Goal: Information Seeking & Learning: Learn about a topic

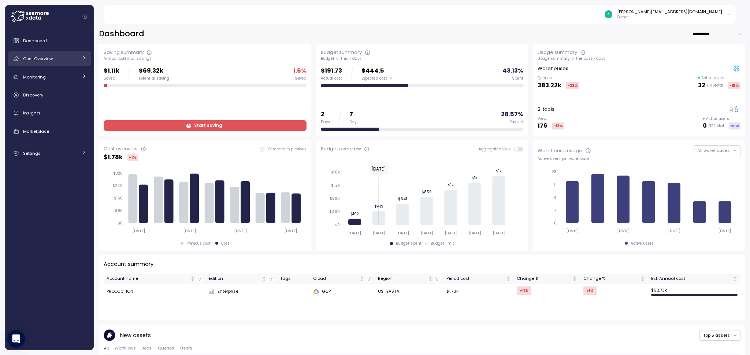
click at [60, 60] on div "Cost Overview" at bounding box center [50, 58] width 55 height 7
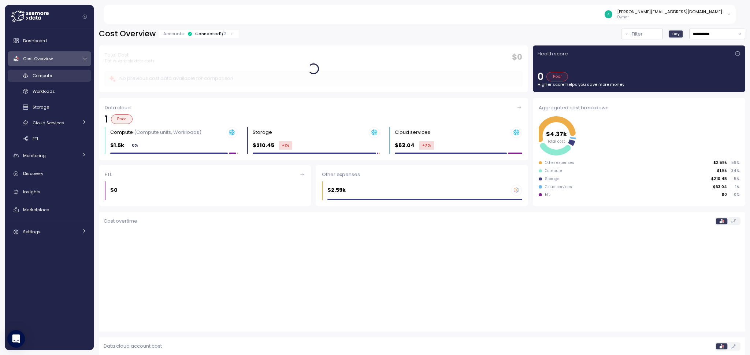
click at [60, 75] on div "Compute" at bounding box center [60, 75] width 54 height 7
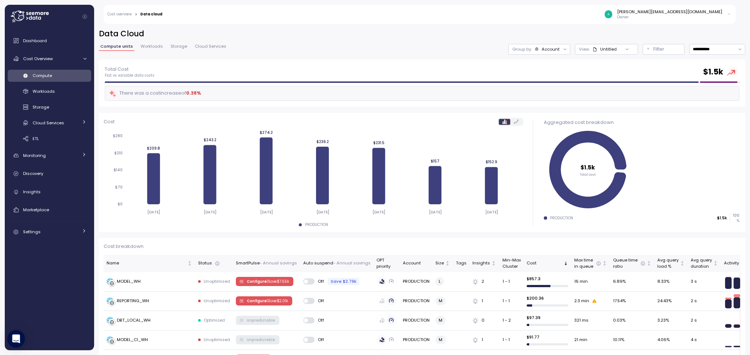
click at [152, 44] on span "Workloads" at bounding box center [152, 46] width 22 height 4
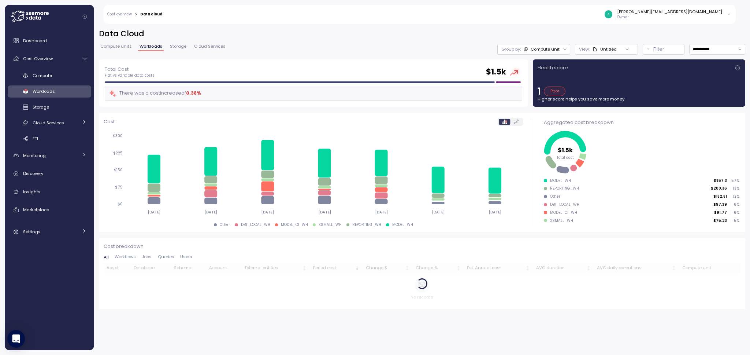
click at [110, 44] on span "Compute units" at bounding box center [116, 46] width 32 height 4
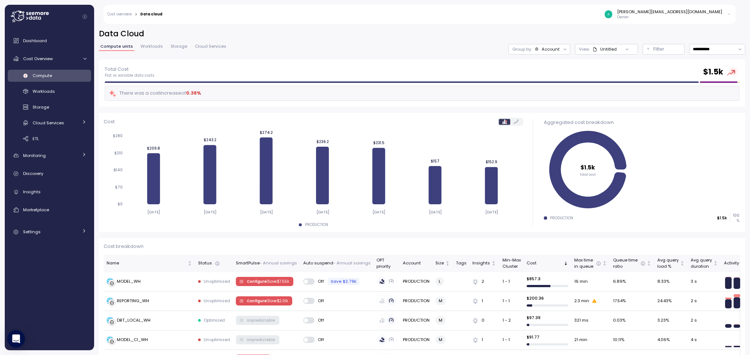
click at [156, 47] on span "Workloads" at bounding box center [152, 46] width 22 height 4
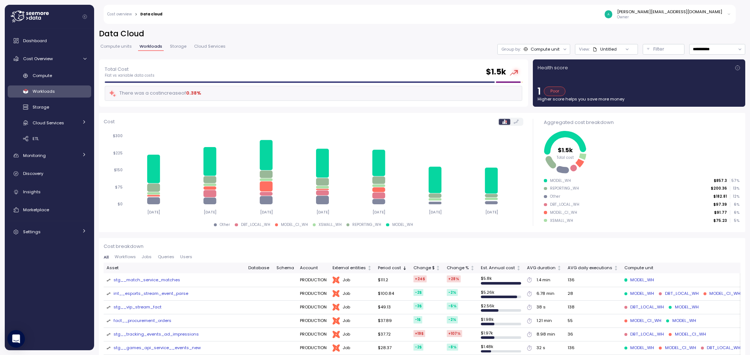
click at [215, 47] on span "Cloud Services" at bounding box center [210, 46] width 32 height 4
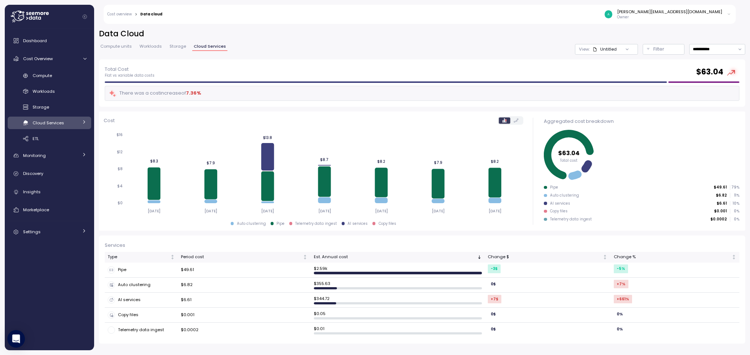
click at [178, 52] on div "Compute units Workloads Storage Cloud Services" at bounding box center [163, 49] width 129 height 10
click at [178, 46] on span "Storage" at bounding box center [178, 46] width 16 height 4
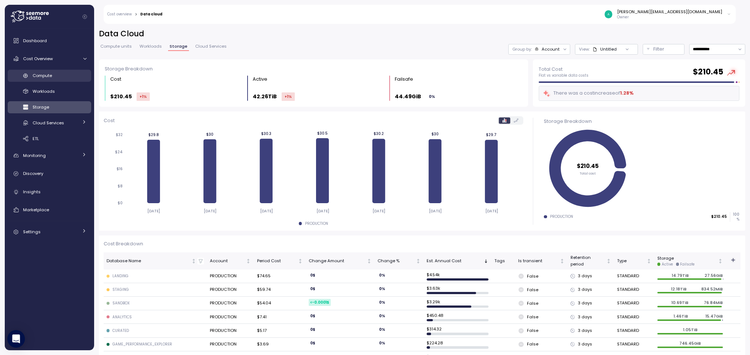
click at [62, 74] on div "Compute" at bounding box center [60, 75] width 54 height 7
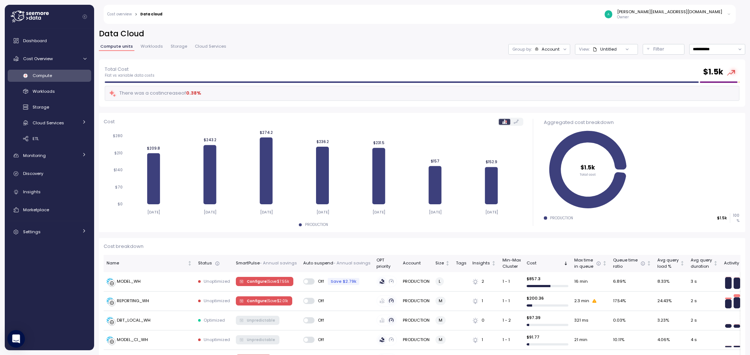
click at [158, 47] on span "Workloads" at bounding box center [152, 46] width 22 height 4
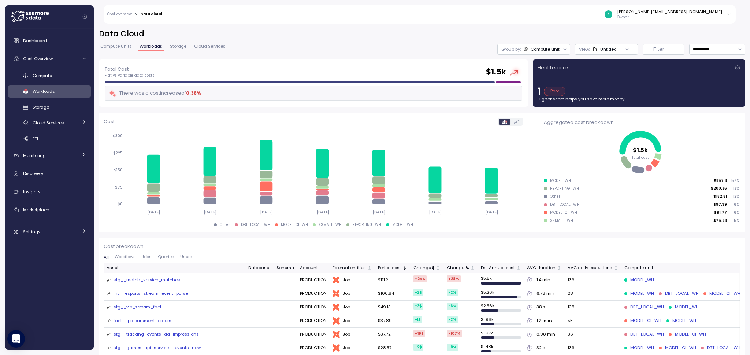
click at [186, 47] on link "Storage" at bounding box center [178, 47] width 19 height 6
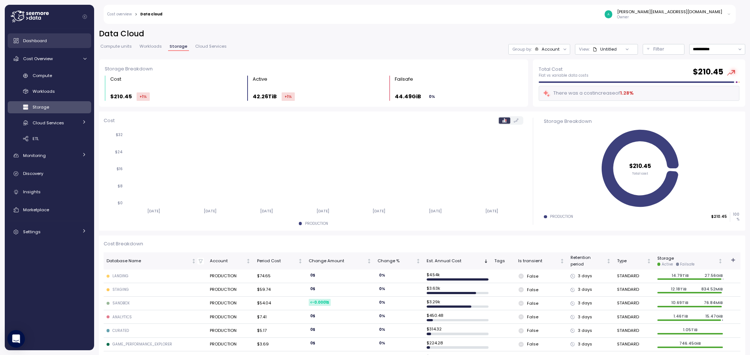
click at [30, 38] on span "Dashboard" at bounding box center [35, 41] width 24 height 6
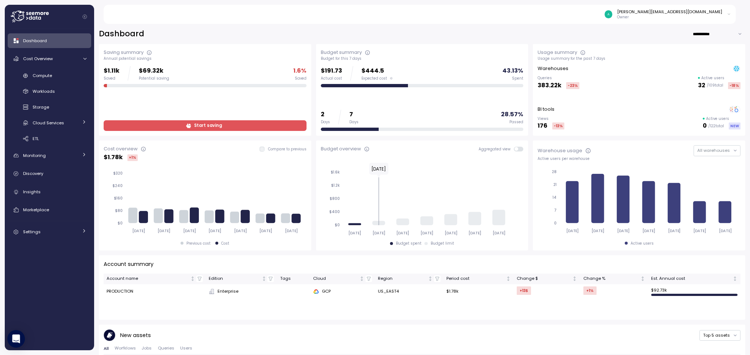
click at [35, 43] on span "Dashboard" at bounding box center [35, 41] width 24 height 6
